Goal: Transaction & Acquisition: Book appointment/travel/reservation

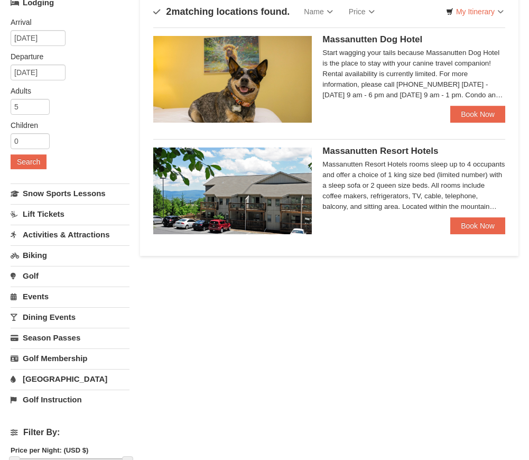
scroll to position [78, 0]
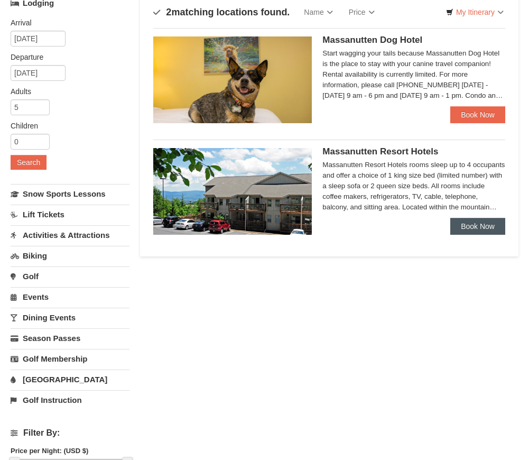
click at [469, 224] on link "Book Now" at bounding box center [478, 226] width 55 height 17
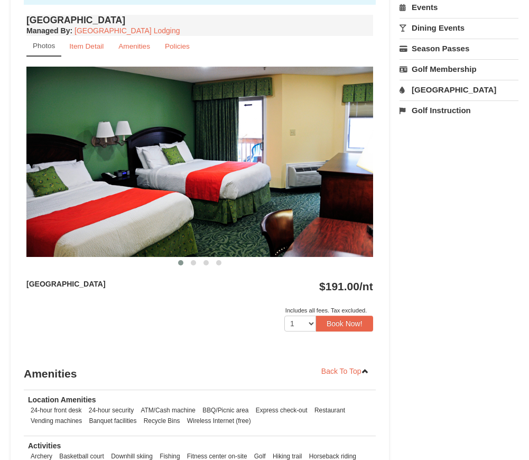
scroll to position [389, 0]
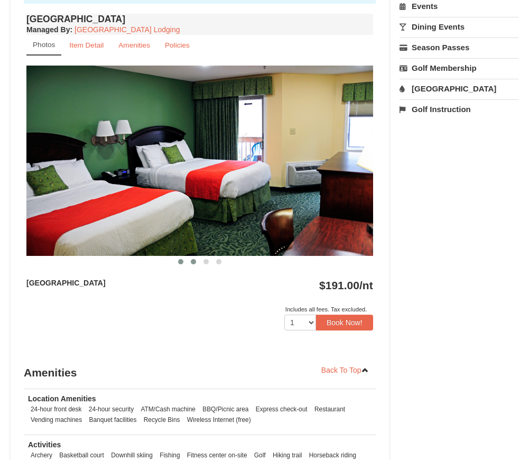
click at [196, 262] on span at bounding box center [193, 261] width 5 height 5
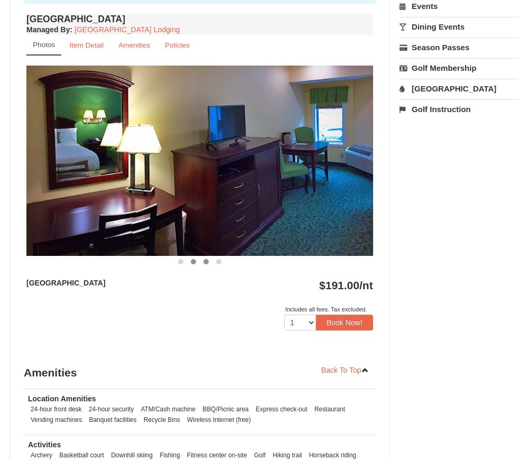
click at [207, 262] on span at bounding box center [206, 261] width 5 height 5
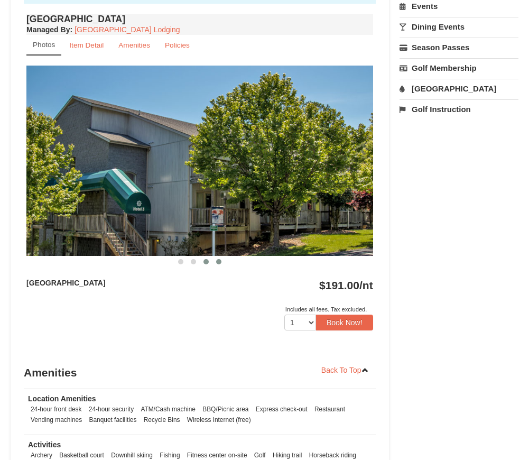
click at [217, 262] on span at bounding box center [218, 261] width 5 height 5
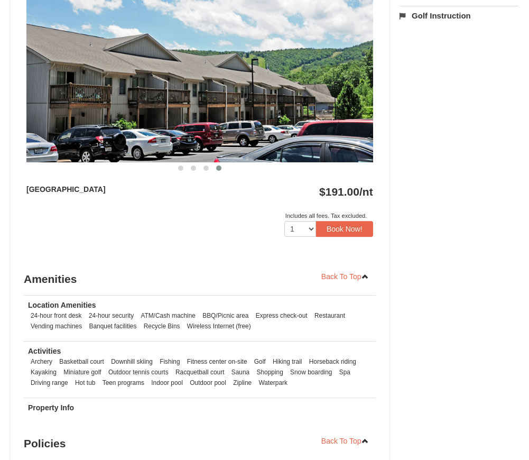
scroll to position [484, 0]
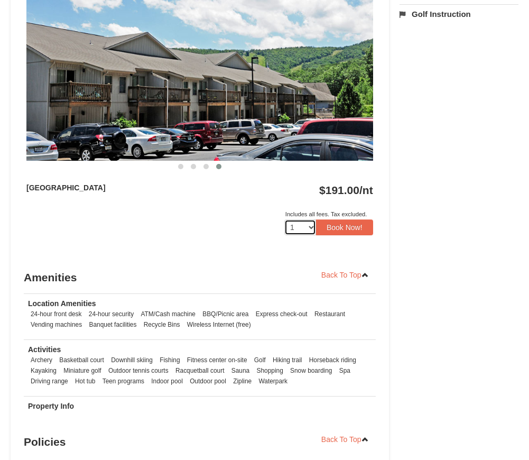
select select "2"
click at [353, 228] on button "Book Now!" at bounding box center [344, 227] width 57 height 16
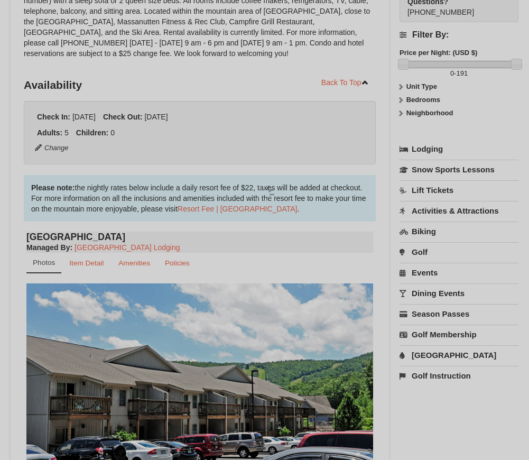
scroll to position [103, 0]
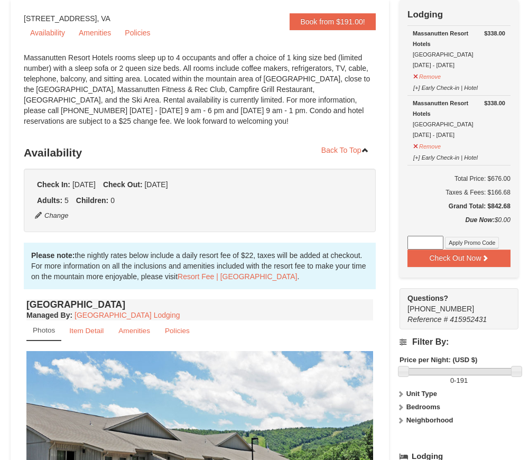
drag, startPoint x: 488, startPoint y: 209, endPoint x: 510, endPoint y: 207, distance: 22.8
click at [510, 207] on h5 "Grand Total: $842.68" at bounding box center [459, 206] width 103 height 11
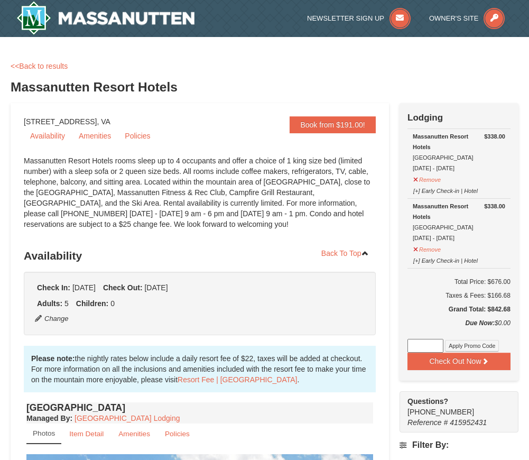
scroll to position [0, 0]
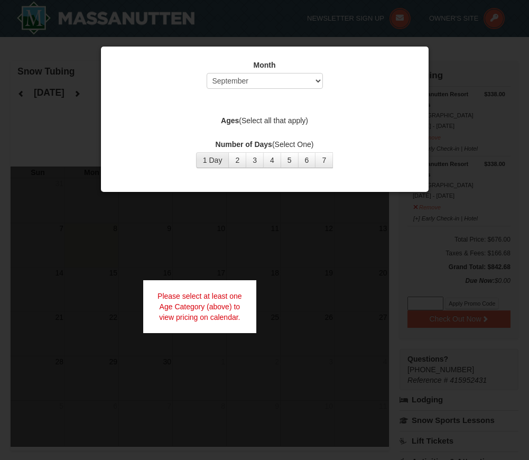
drag, startPoint x: 217, startPoint y: 163, endPoint x: 223, endPoint y: 161, distance: 5.7
click at [217, 163] on button "1 Day" at bounding box center [212, 160] width 33 height 16
select select "12"
click at [289, 119] on label "Ages (Select all that apply)" at bounding box center [264, 120] width 301 height 11
click at [262, 121] on label "Ages (Select all that apply)" at bounding box center [264, 120] width 301 height 11
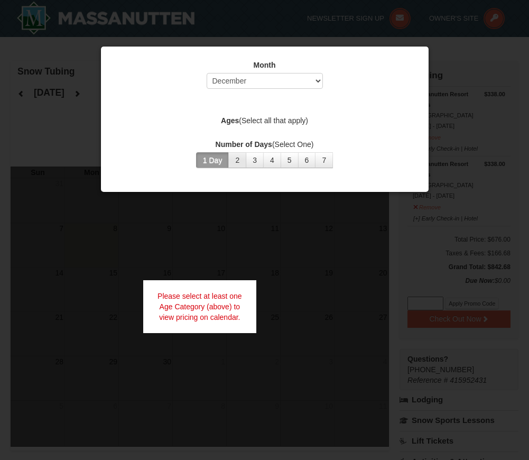
click at [240, 163] on button "2" at bounding box center [237, 160] width 18 height 16
click at [227, 164] on button "1 Day" at bounding box center [212, 160] width 33 height 16
drag, startPoint x: 297, startPoint y: 94, endPoint x: 286, endPoint y: 104, distance: 15.0
click at [297, 95] on div "Month Select September October November December January February March April M…" at bounding box center [264, 114] width 317 height 124
click at [279, 111] on div "Month Select September October November December January February March April M…" at bounding box center [264, 114] width 317 height 124
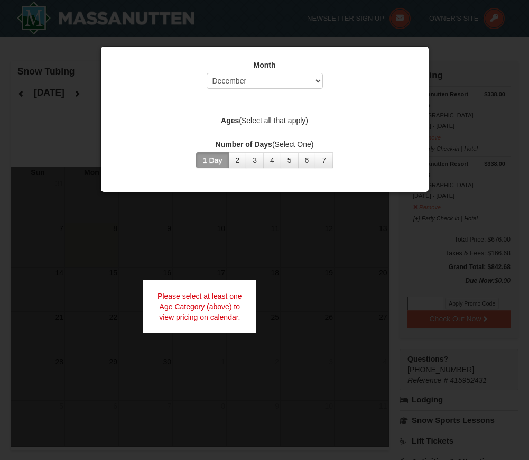
click at [276, 117] on label "Ages (Select all that apply)" at bounding box center [264, 120] width 301 height 11
click at [290, 121] on label "Ages (Select all that apply)" at bounding box center [264, 120] width 301 height 11
click at [214, 164] on button "1 Day" at bounding box center [212, 160] width 33 height 16
drag, startPoint x: 256, startPoint y: 92, endPoint x: 262, endPoint y: 87, distance: 7.1
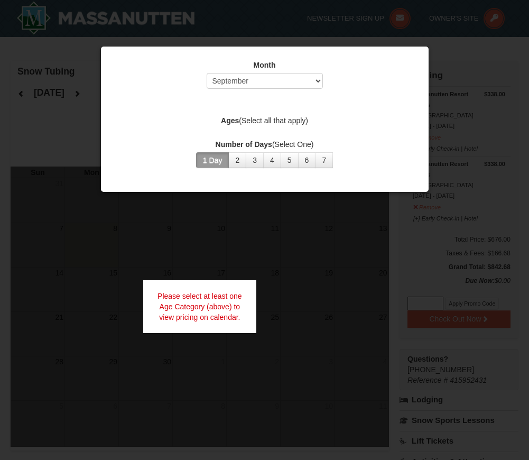
click at [262, 87] on div "Month Select September October November December January February March April M…" at bounding box center [264, 77] width 301 height 34
select select "12"
click at [241, 162] on button "2" at bounding box center [237, 160] width 18 height 16
click at [220, 163] on button "1 Day" at bounding box center [212, 160] width 33 height 16
click at [200, 314] on div "Please select at least one Age Category (above) to view pricing on calendar." at bounding box center [200, 306] width 114 height 53
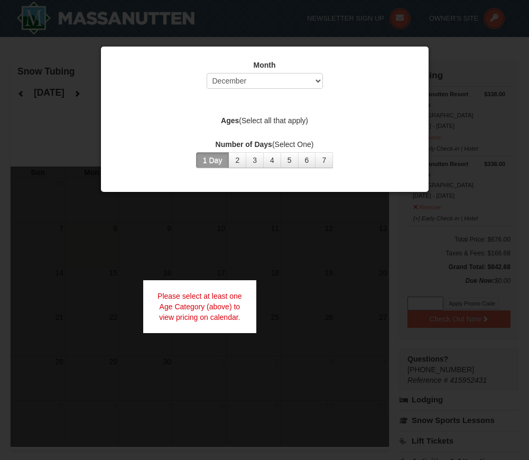
click at [205, 306] on div "Please select at least one Age Category (above) to view pricing on calendar." at bounding box center [200, 306] width 114 height 53
